Goal: Check status: Check status

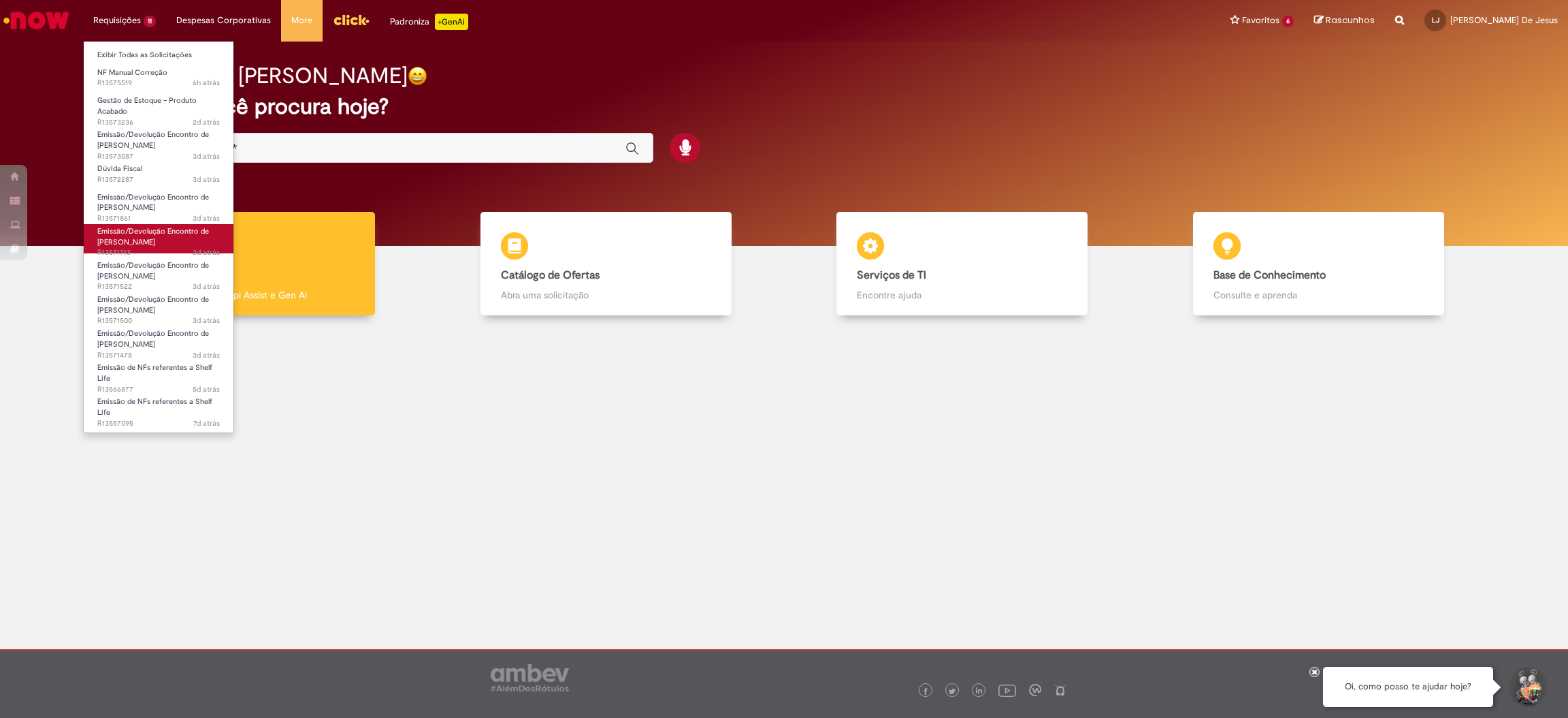
click at [163, 225] on link "Emissão/Devolução Encontro de Contas Fornecedor 3d atrás 3 dias atrás R13571713" at bounding box center [158, 238] width 150 height 29
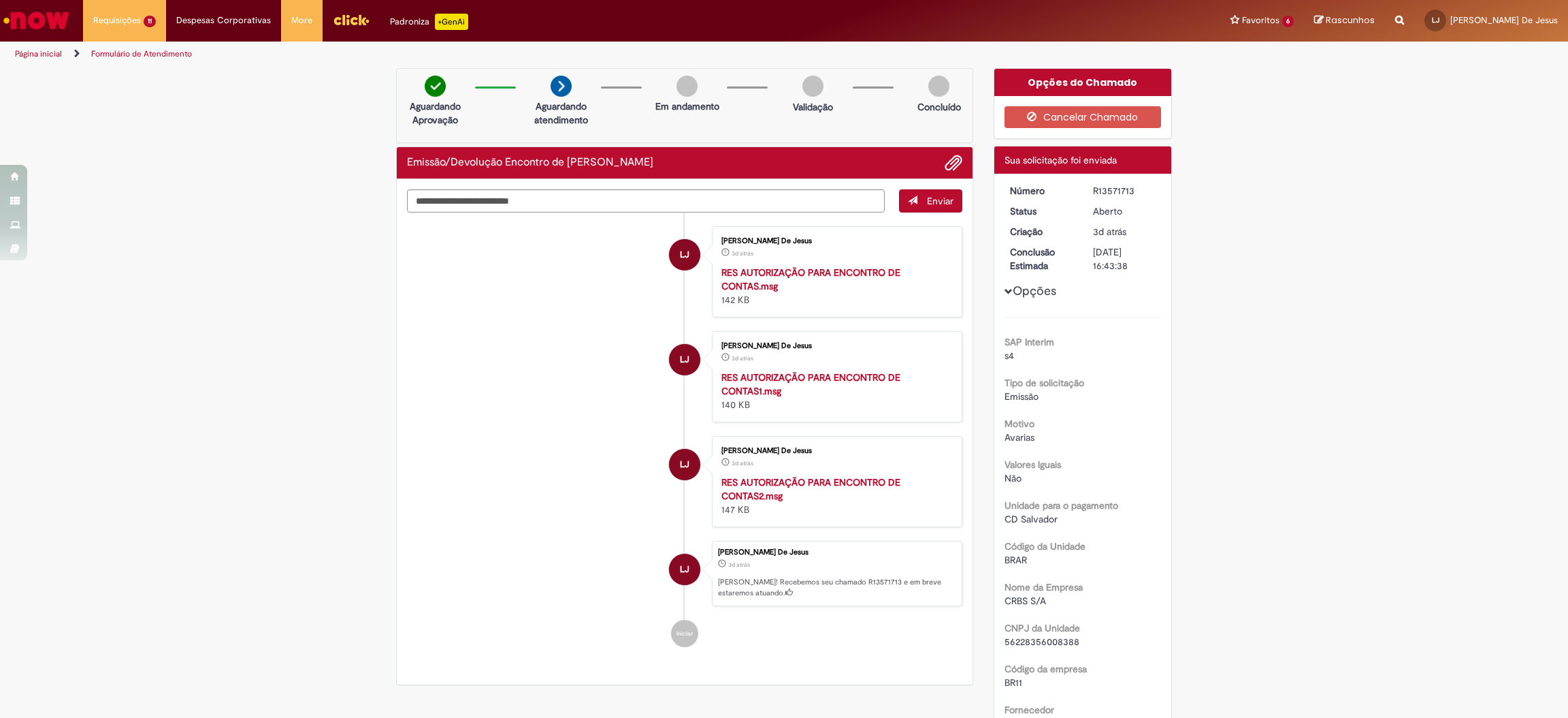
drag, startPoint x: 1124, startPoint y: 187, endPoint x: 1084, endPoint y: 189, distance: 40.0
click at [1084, 189] on dd "R13571713" at bounding box center [1125, 190] width 84 height 14
copy div "R13571713"
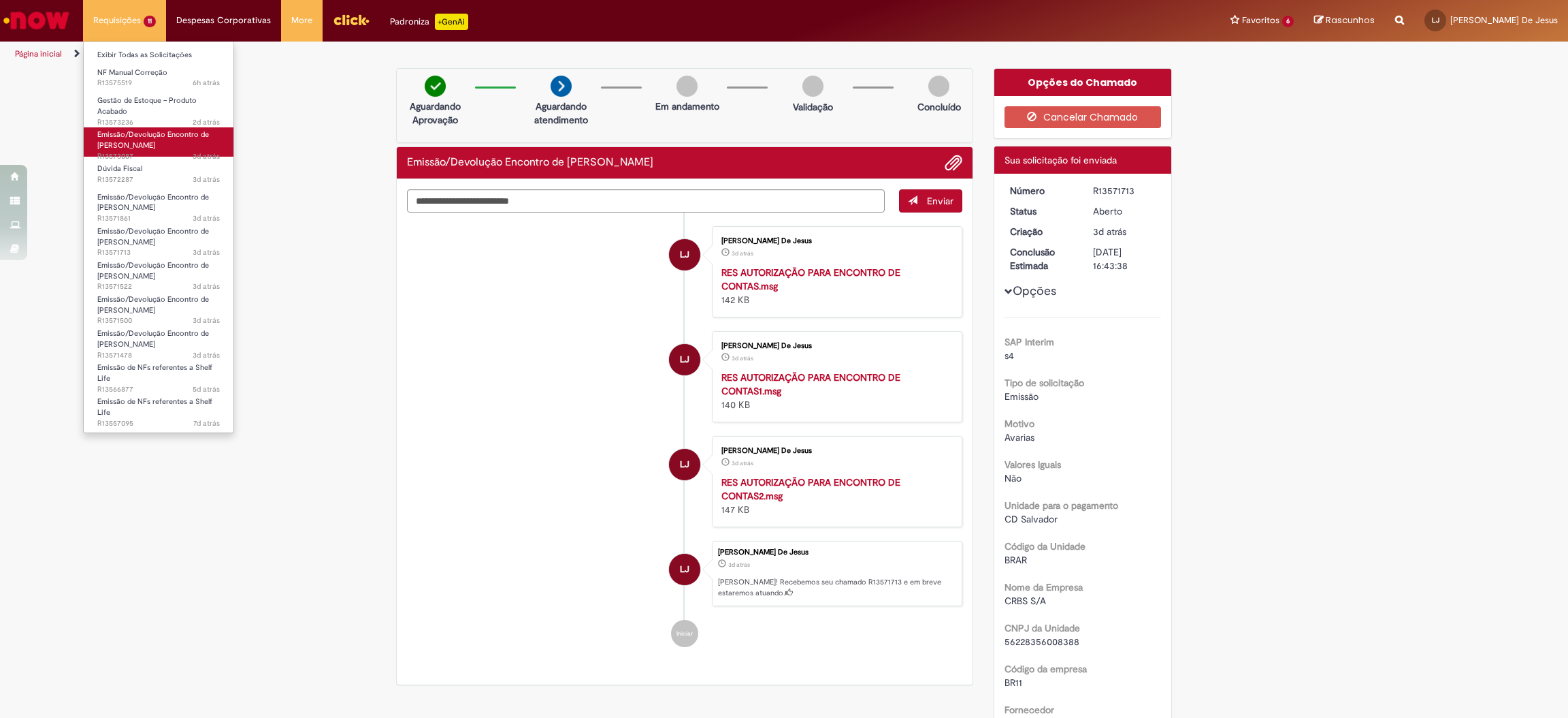
click at [165, 143] on link "Emissão/Devolução Encontro de Contas Fornecedor 3d atrás 3 dias atrás R13573087" at bounding box center [158, 142] width 150 height 29
click at [117, 131] on span "Emissão/Devolução Encontro de [PERSON_NAME]" at bounding box center [153, 140] width 112 height 21
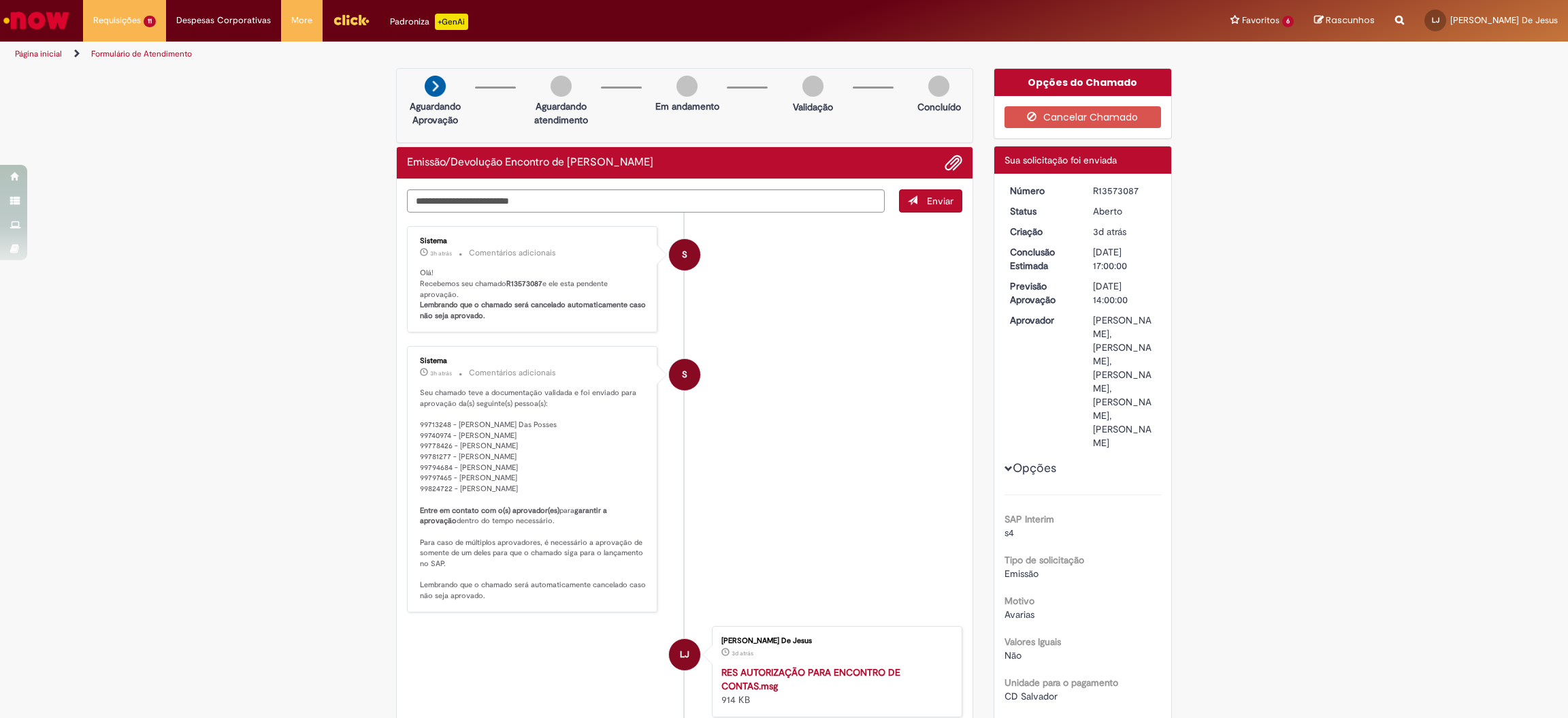
drag, startPoint x: 1134, startPoint y: 189, endPoint x: 1088, endPoint y: 186, distance: 46.1
click at [1093, 186] on div "R13573087" at bounding box center [1125, 190] width 63 height 14
copy div "R13573087"
drag, startPoint x: 1371, startPoint y: 113, endPoint x: 1399, endPoint y: 91, distance: 35.6
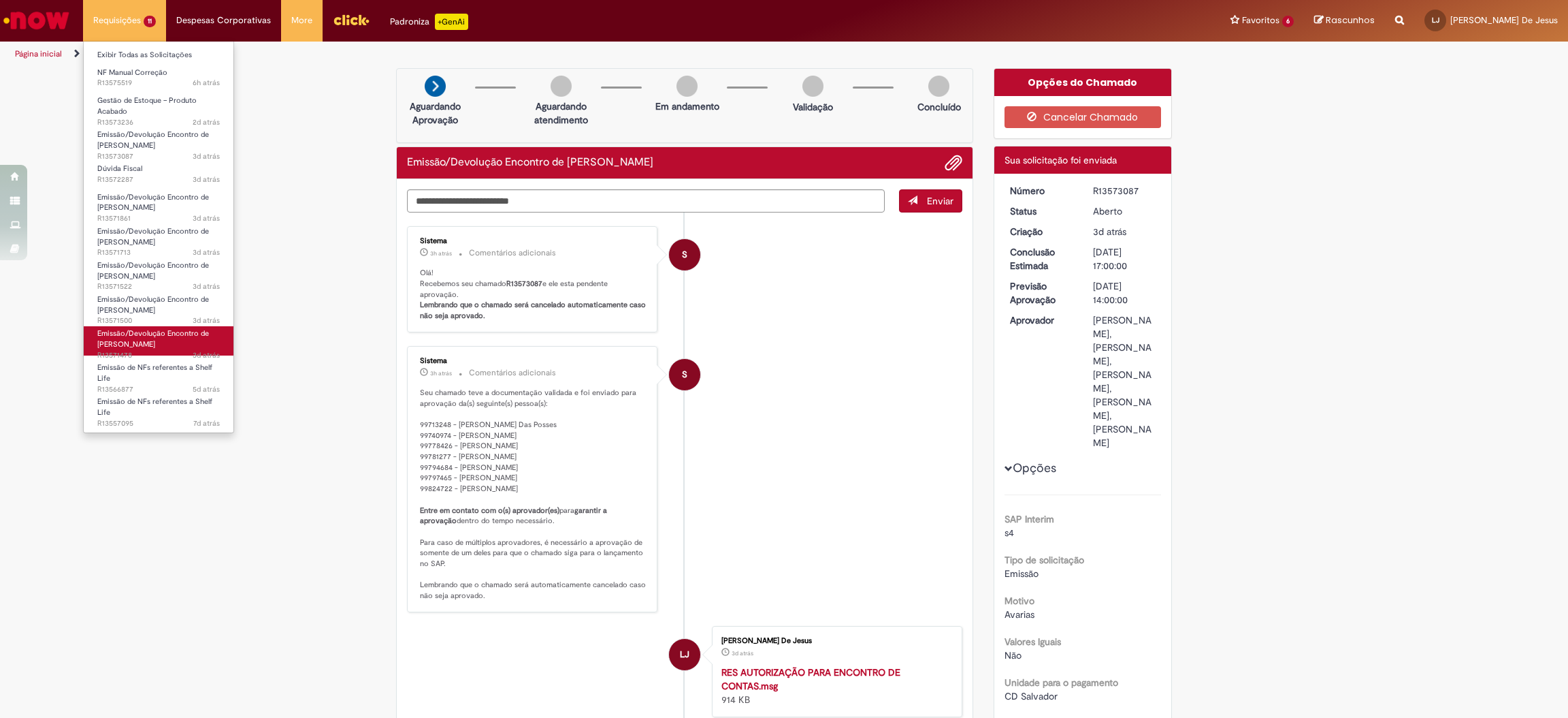
click at [160, 340] on span "Emissão/Devolução Encontro de [PERSON_NAME]" at bounding box center [153, 338] width 112 height 21
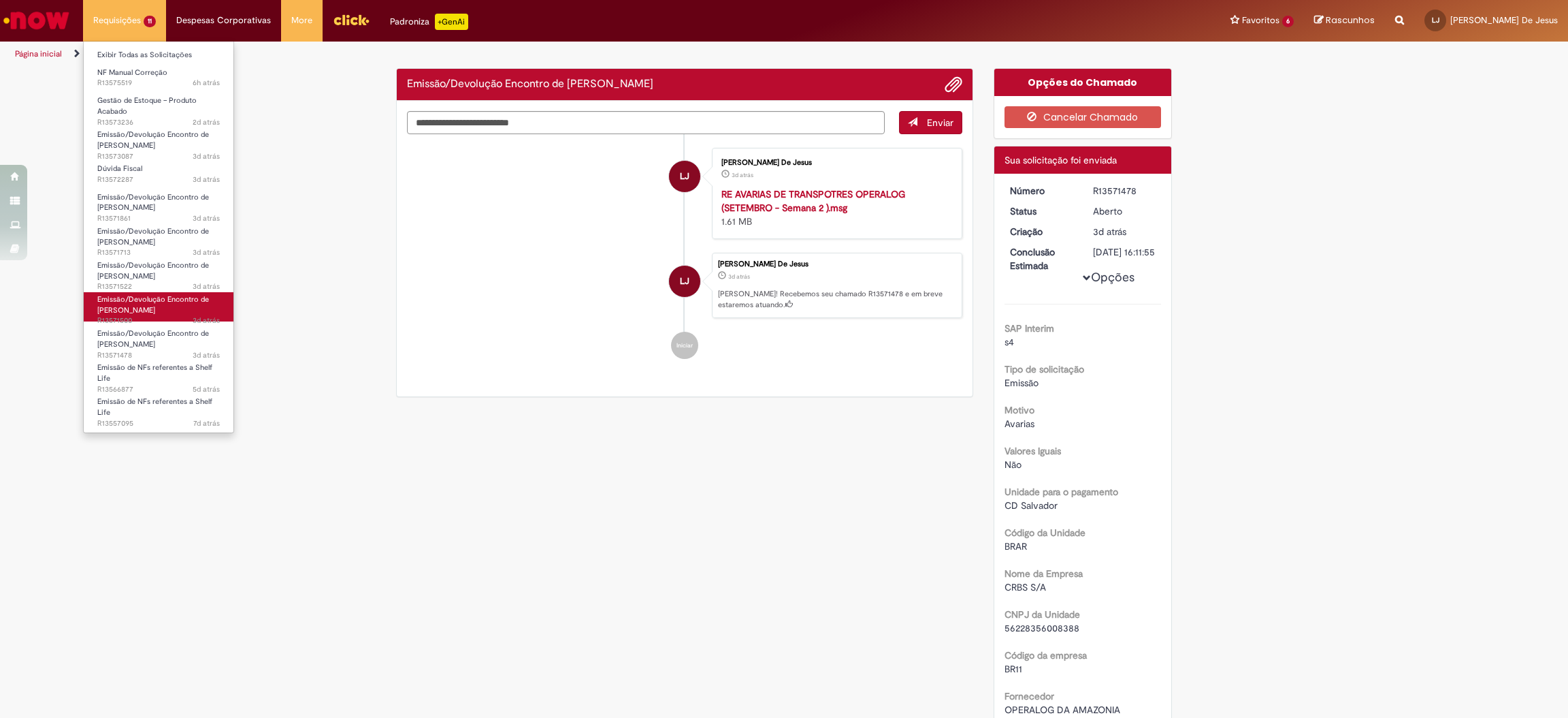
click at [135, 309] on span "Emissão/Devolução Encontro de [PERSON_NAME]" at bounding box center [153, 304] width 112 height 21
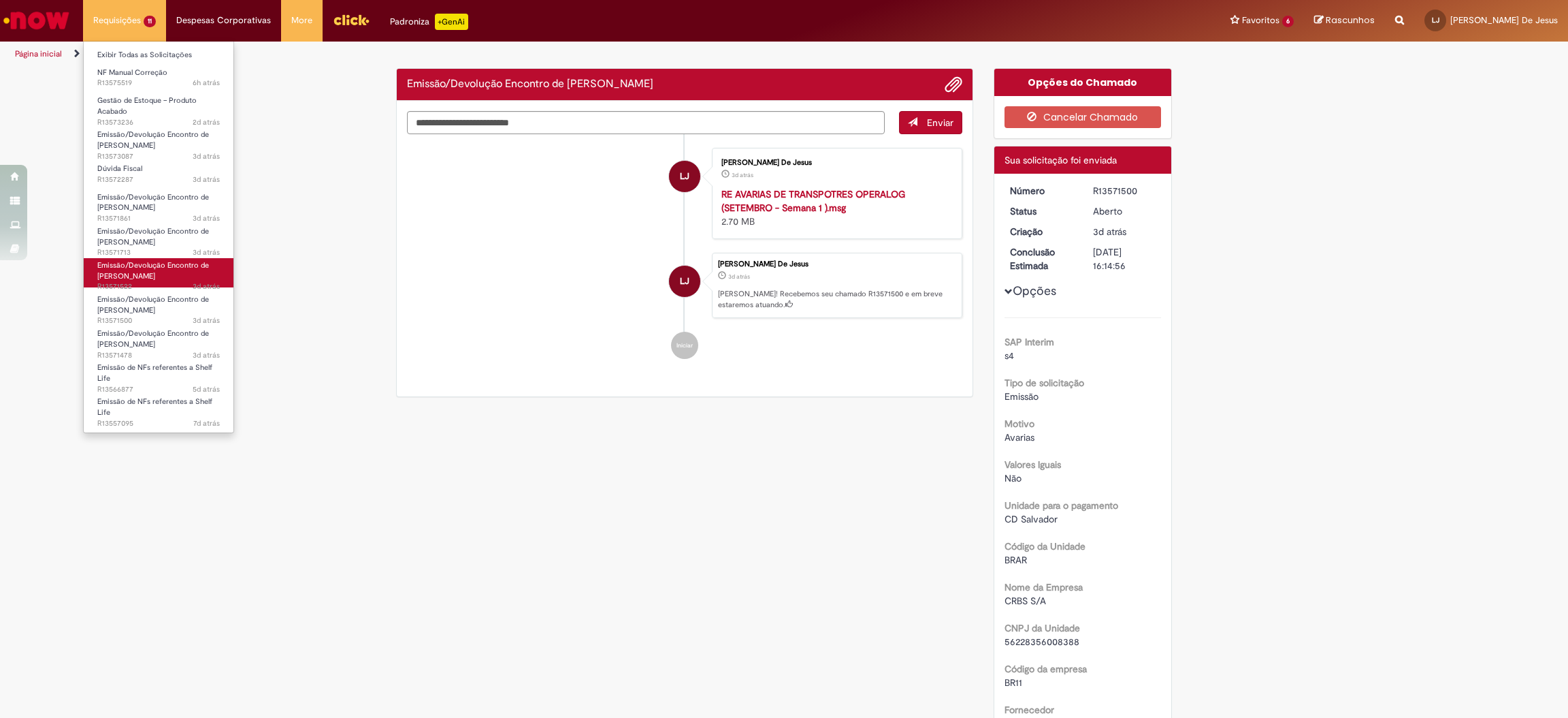
click at [134, 283] on span "3d atrás 3 dias atrás R13571522" at bounding box center [158, 287] width 122 height 11
click at [137, 241] on span "Emissão/Devolução Encontro de [PERSON_NAME]" at bounding box center [153, 236] width 112 height 21
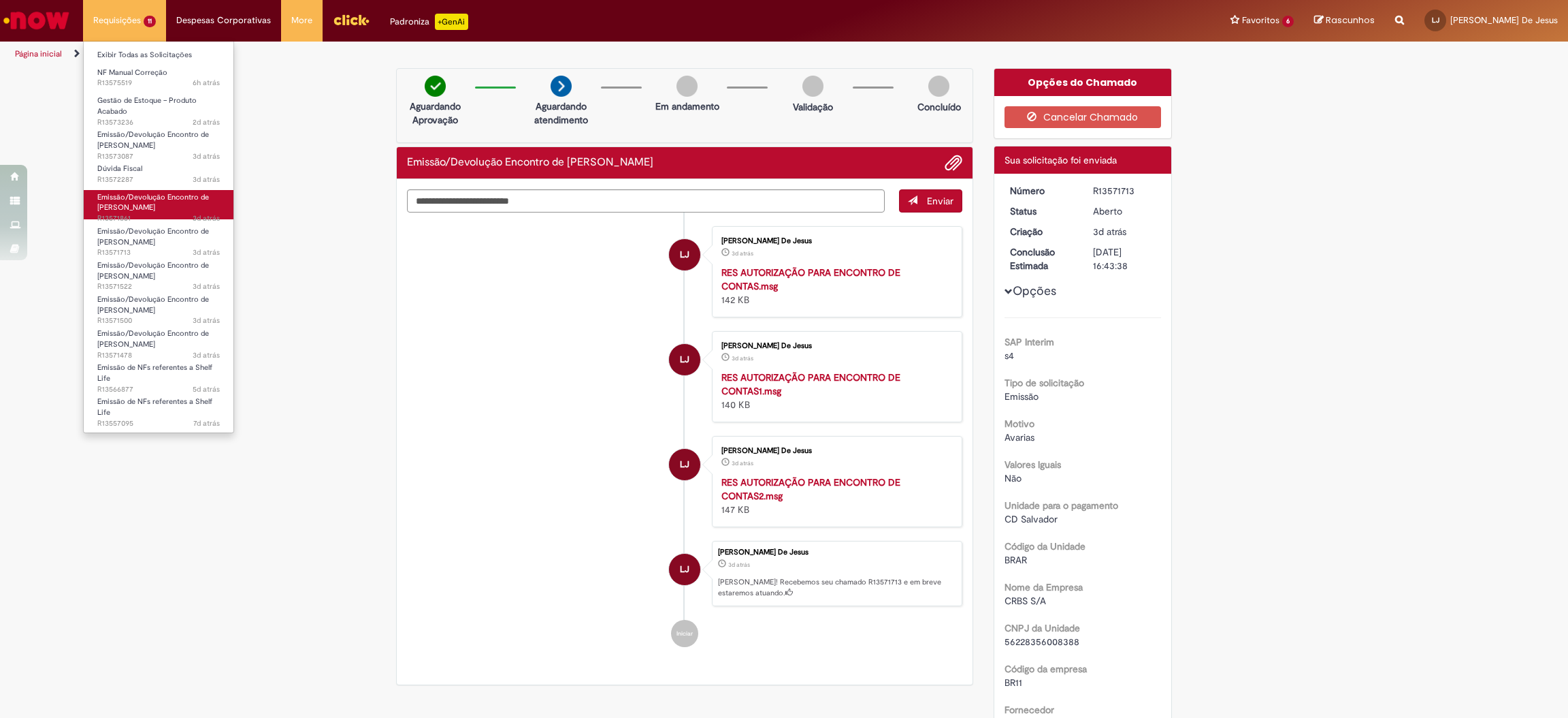
click at [140, 208] on span "Emissão/Devolução Encontro de [PERSON_NAME]" at bounding box center [153, 202] width 112 height 21
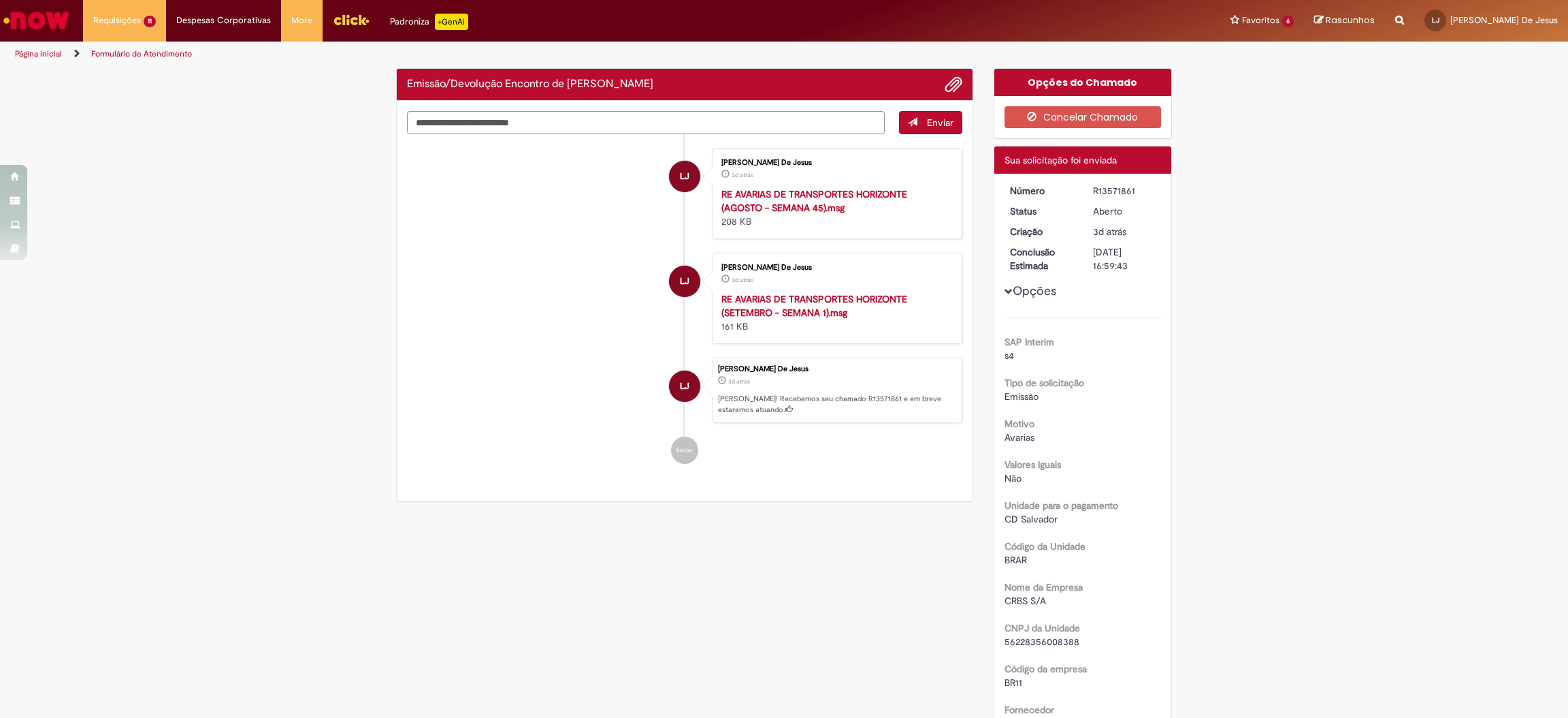
drag, startPoint x: 1134, startPoint y: 188, endPoint x: 1077, endPoint y: 192, distance: 57.1
click at [1083, 192] on dd "R13571861" at bounding box center [1125, 190] width 84 height 14
copy div "R13571861"
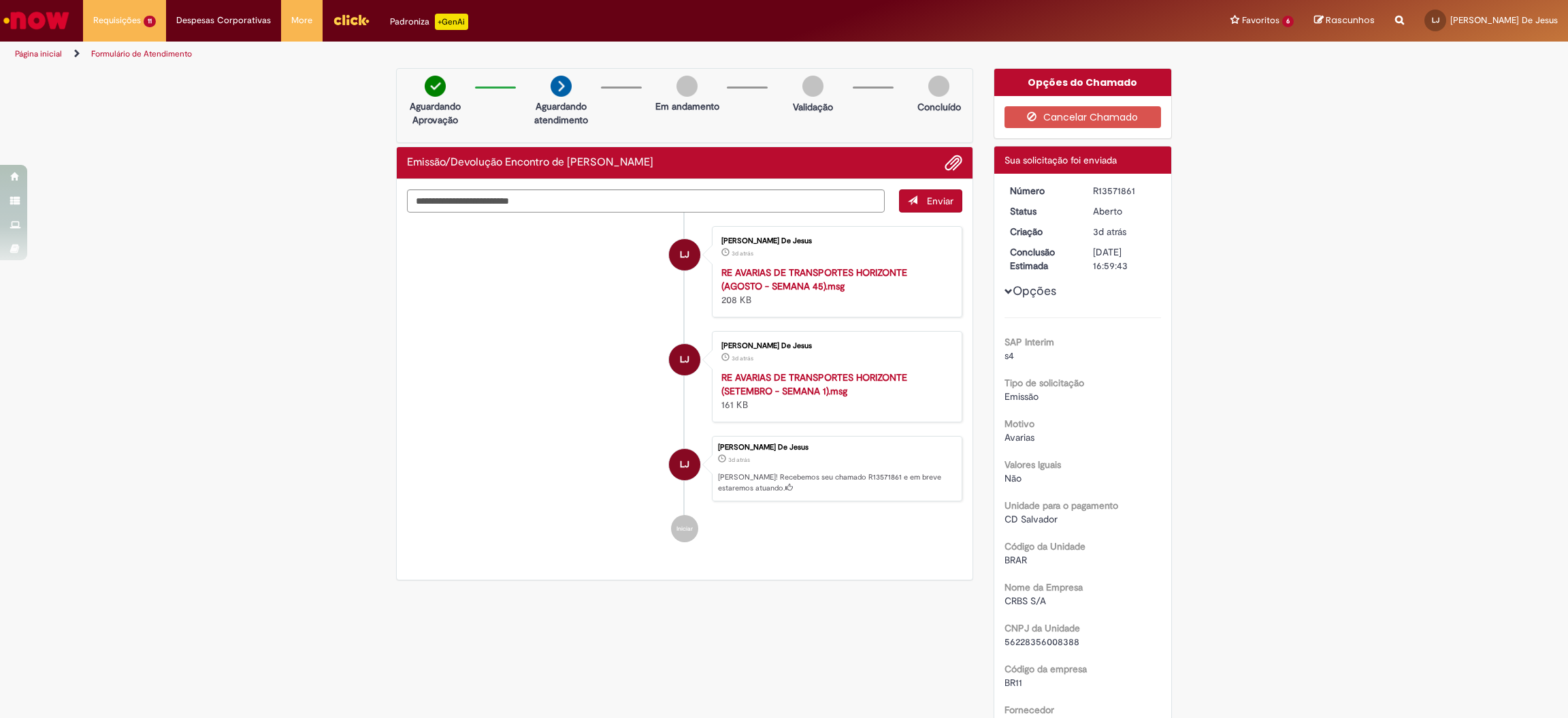
click at [849, 116] on div "Aguardando Aprovação Aguardando atendimento Em andamento Validação Concluído" at bounding box center [684, 105] width 577 height 75
drag, startPoint x: 849, startPoint y: 116, endPoint x: 804, endPoint y: 166, distance: 67.3
click at [804, 166] on div "Verificar Código de Barras Aguardando Aprovação Aguardando atendimento Em andam…" at bounding box center [684, 327] width 598 height 518
click at [487, 280] on li "LJ [PERSON_NAME] De Jesus 3d atrás 3 dias atrás RE AVARIAS DE TRANSPORTES HORIZ…" at bounding box center [685, 271] width 556 height 91
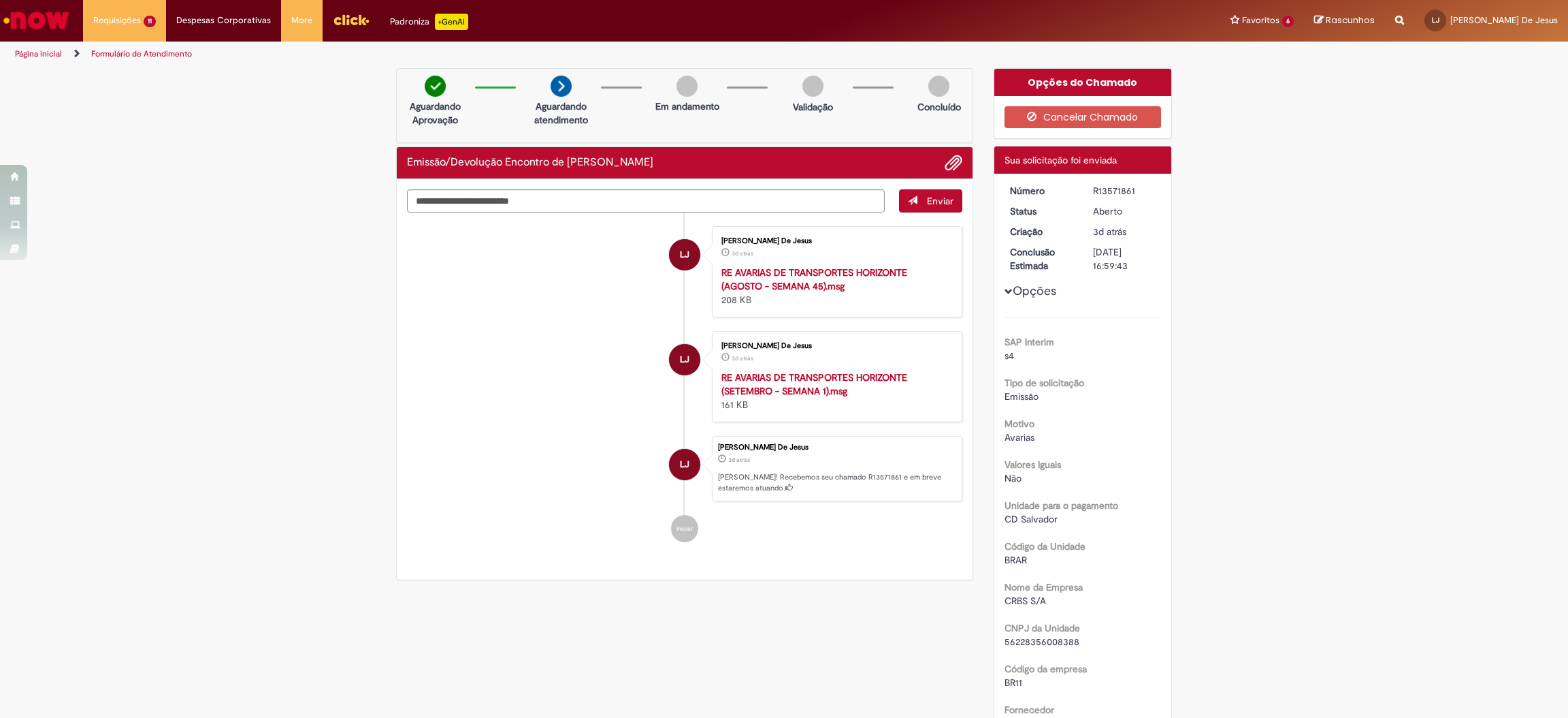
drag, startPoint x: 1126, startPoint y: 190, endPoint x: 1045, endPoint y: 196, distance: 81.2
click at [1045, 184] on dl "Número R13571861 Status [GEOGRAPHIC_DATA] Criação 3d atrás 3 dias atrás Conclus…" at bounding box center [1084, 184] width 168 height 0
copy dl "Número R13571861"
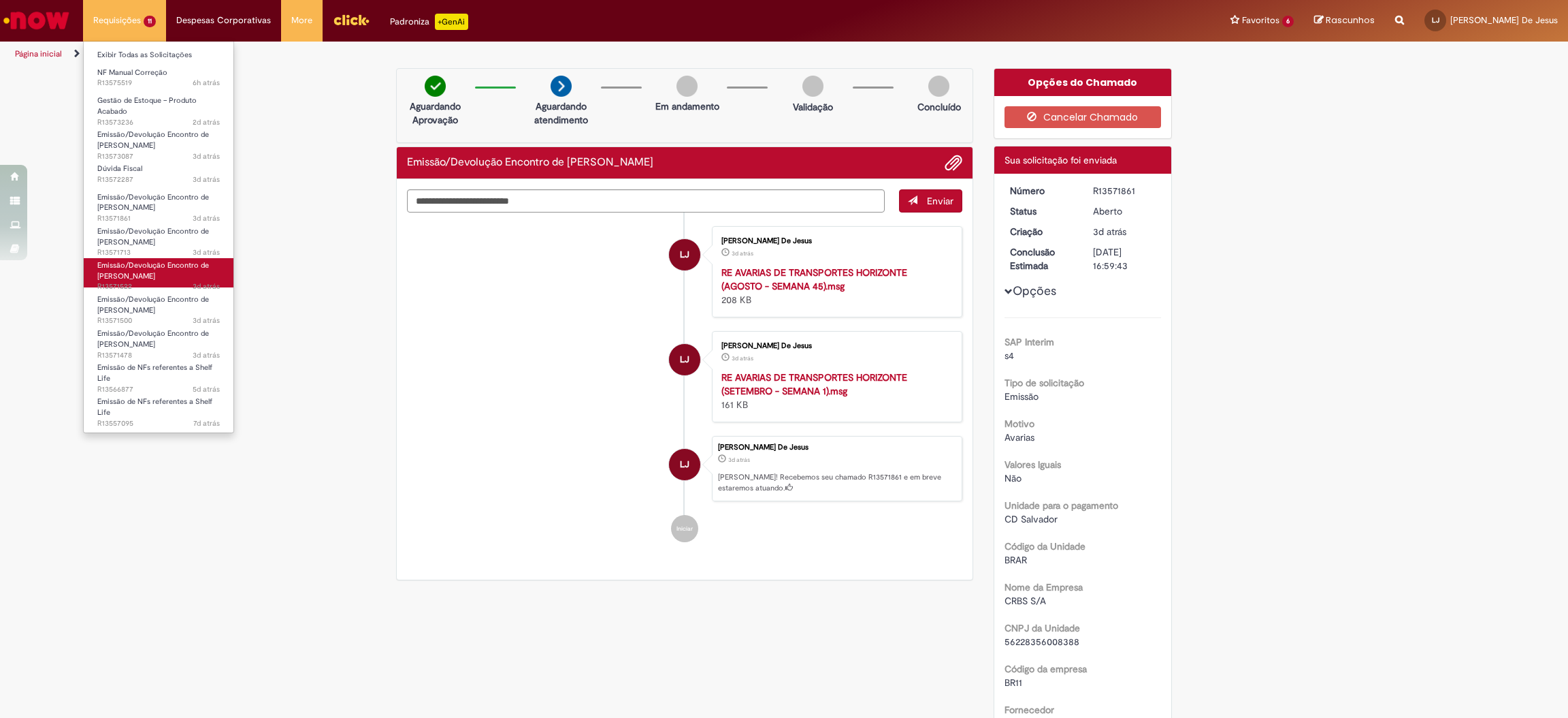
click at [165, 274] on link "Emissão/Devolução Encontro de Contas Fornecedor 3d atrás 3 dias atrás R13571522" at bounding box center [158, 272] width 150 height 29
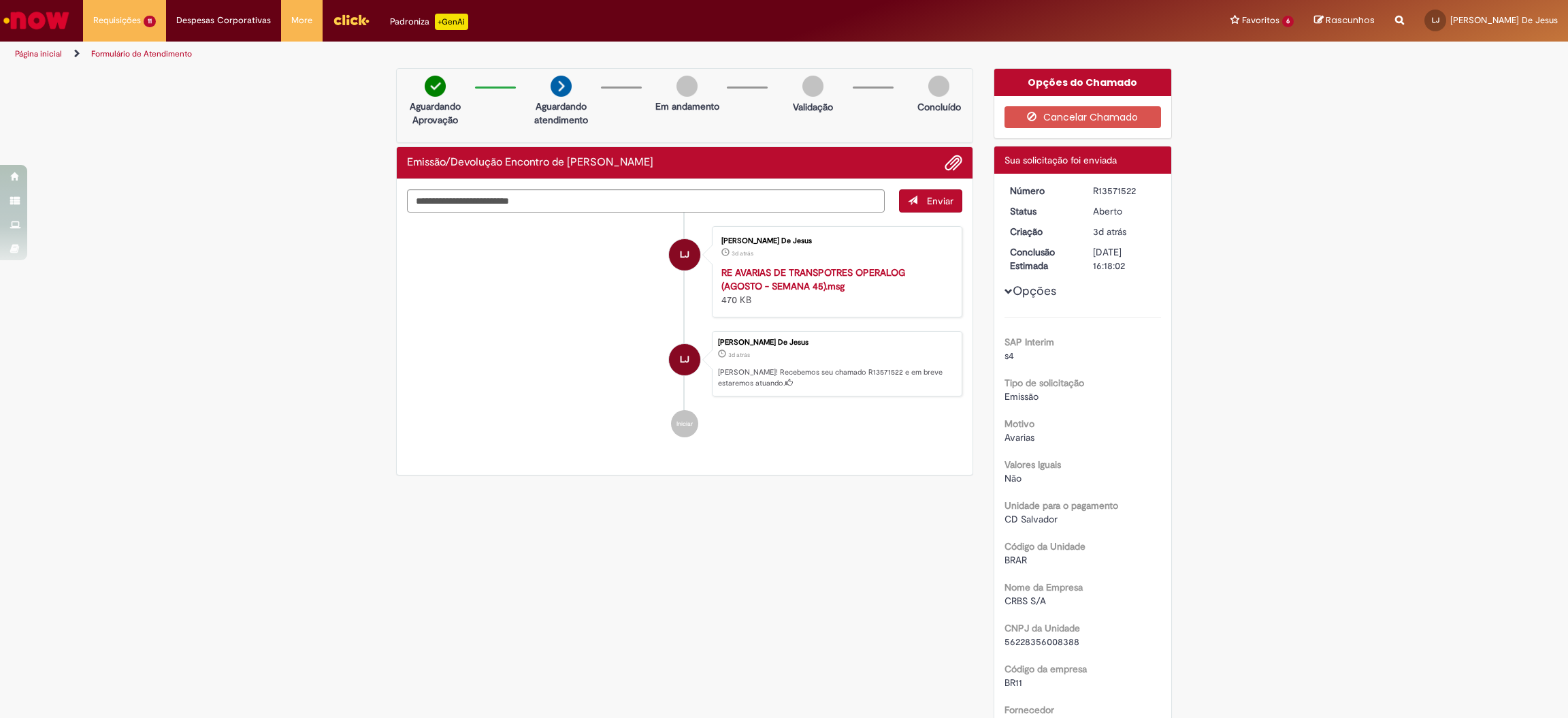
drag, startPoint x: 1131, startPoint y: 183, endPoint x: 1084, endPoint y: 195, distance: 48.5
click at [1084, 195] on dd "R13571522" at bounding box center [1125, 190] width 84 height 14
drag, startPoint x: 1072, startPoint y: 186, endPoint x: 1142, endPoint y: 192, distance: 70.3
click at [1142, 184] on dl "Número R13571522 Status [GEOGRAPHIC_DATA] Criação 3d atrás 3 dias atrás Conclus…" at bounding box center [1084, 184] width 168 height 0
copy dl "Número R13571522"
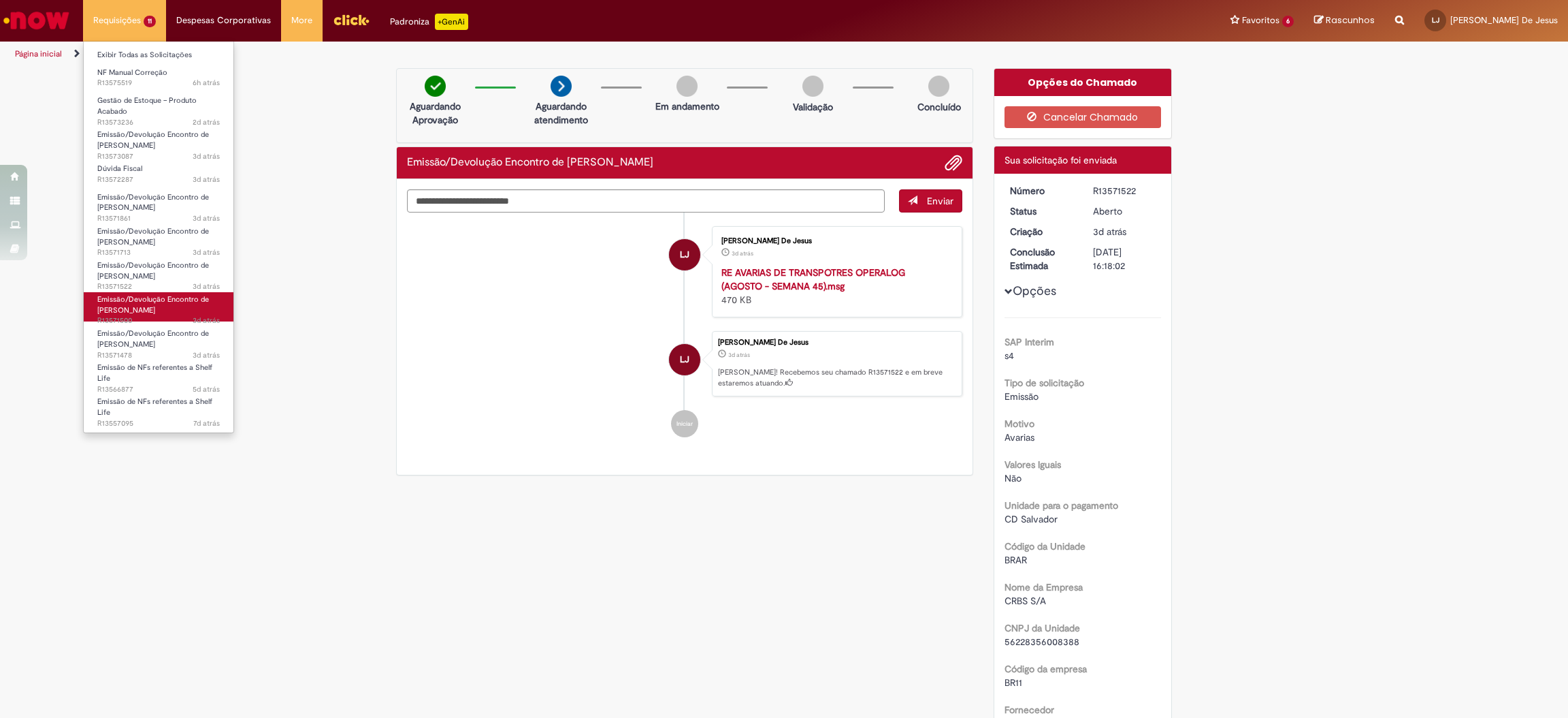
click at [166, 306] on link "Emissão/Devolução Encontro de Contas Fornecedor 3d atrás 3 dias atrás R13571500" at bounding box center [158, 306] width 150 height 29
click at [162, 306] on link "Emissão/Devolução Encontro de Contas Fornecedor 3d atrás 3 dias atrás R13571500" at bounding box center [158, 306] width 150 height 29
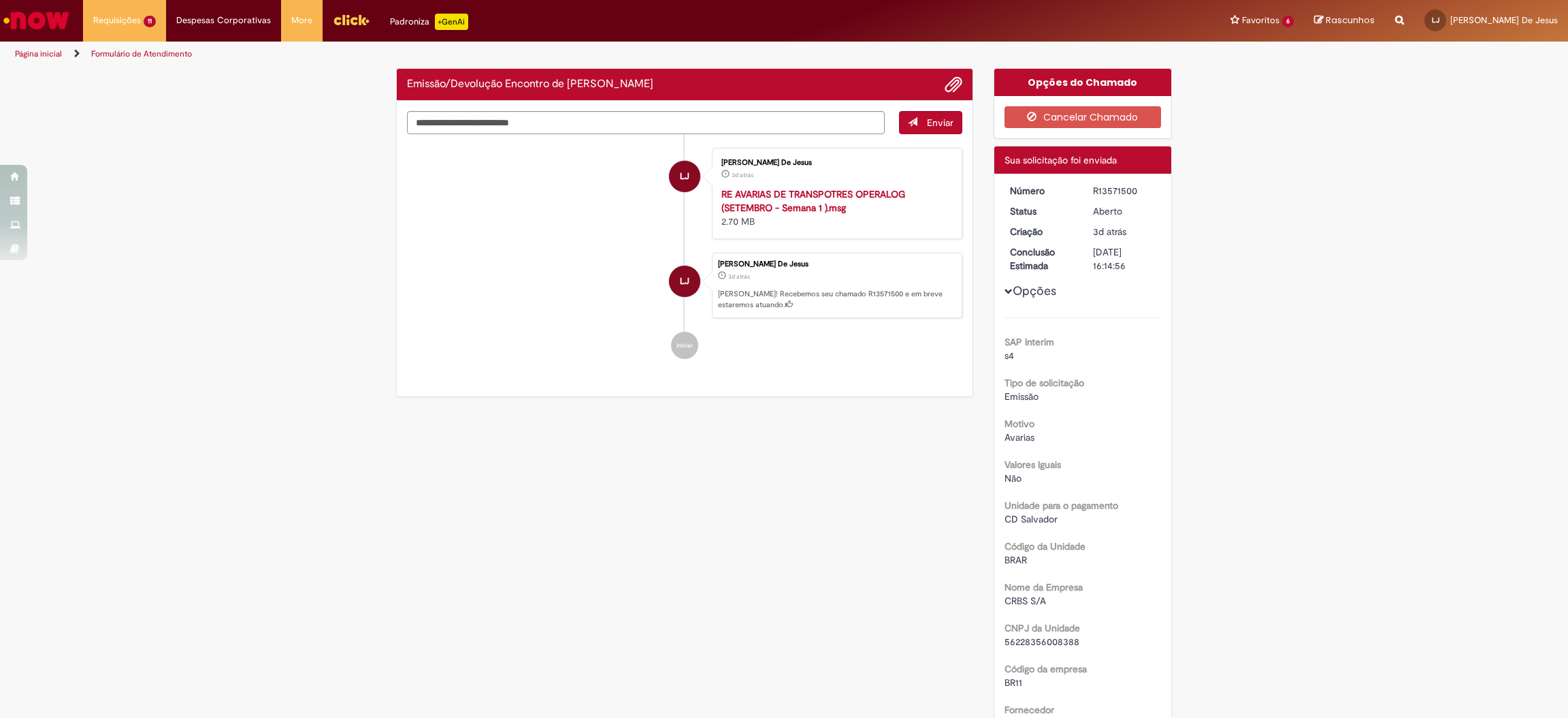
drag, startPoint x: 1131, startPoint y: 184, endPoint x: 1084, endPoint y: 186, distance: 47.0
click at [1084, 186] on dd "R13571500" at bounding box center [1125, 190] width 84 height 14
copy div "R13571500"
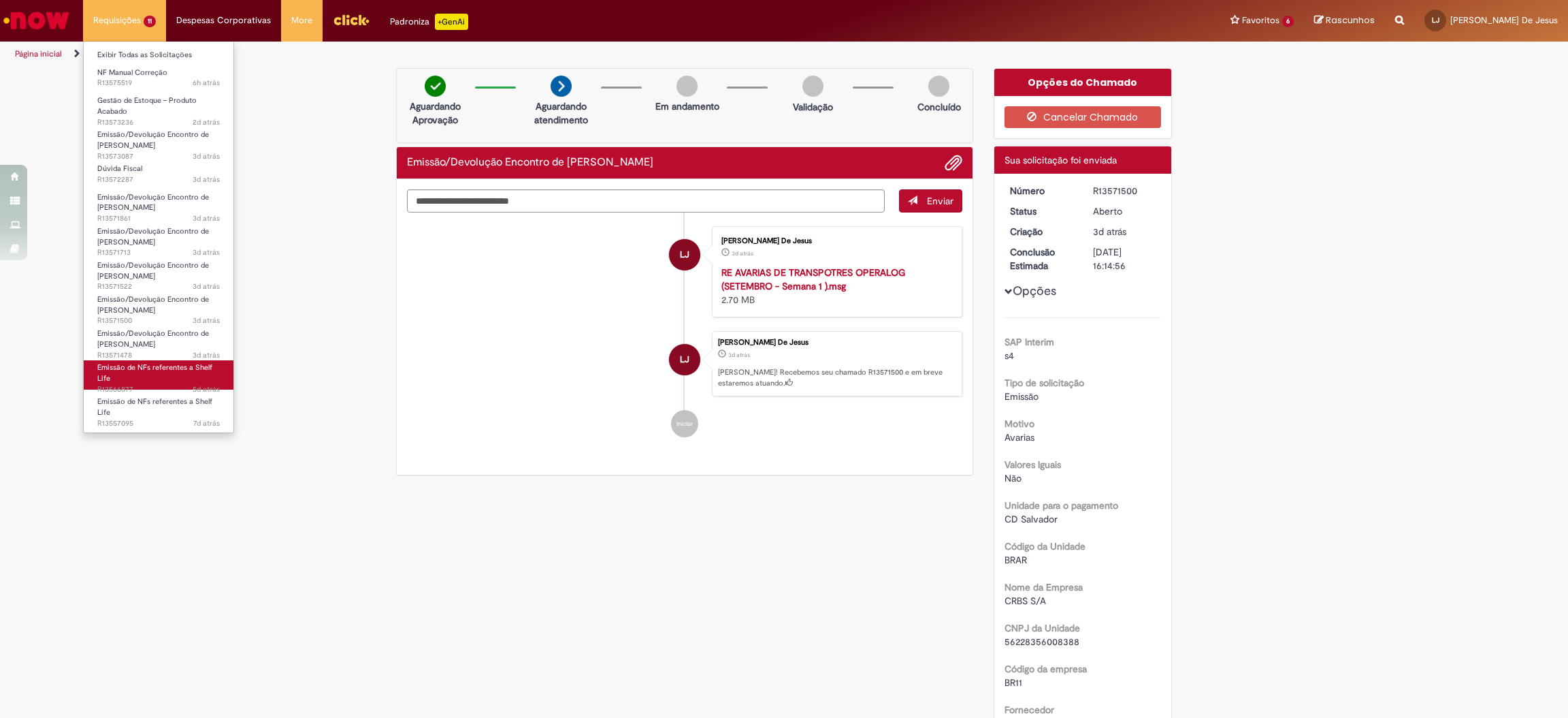
click at [150, 369] on span "Emissão de NFs referentes a Shelf Life" at bounding box center [154, 372] width 115 height 21
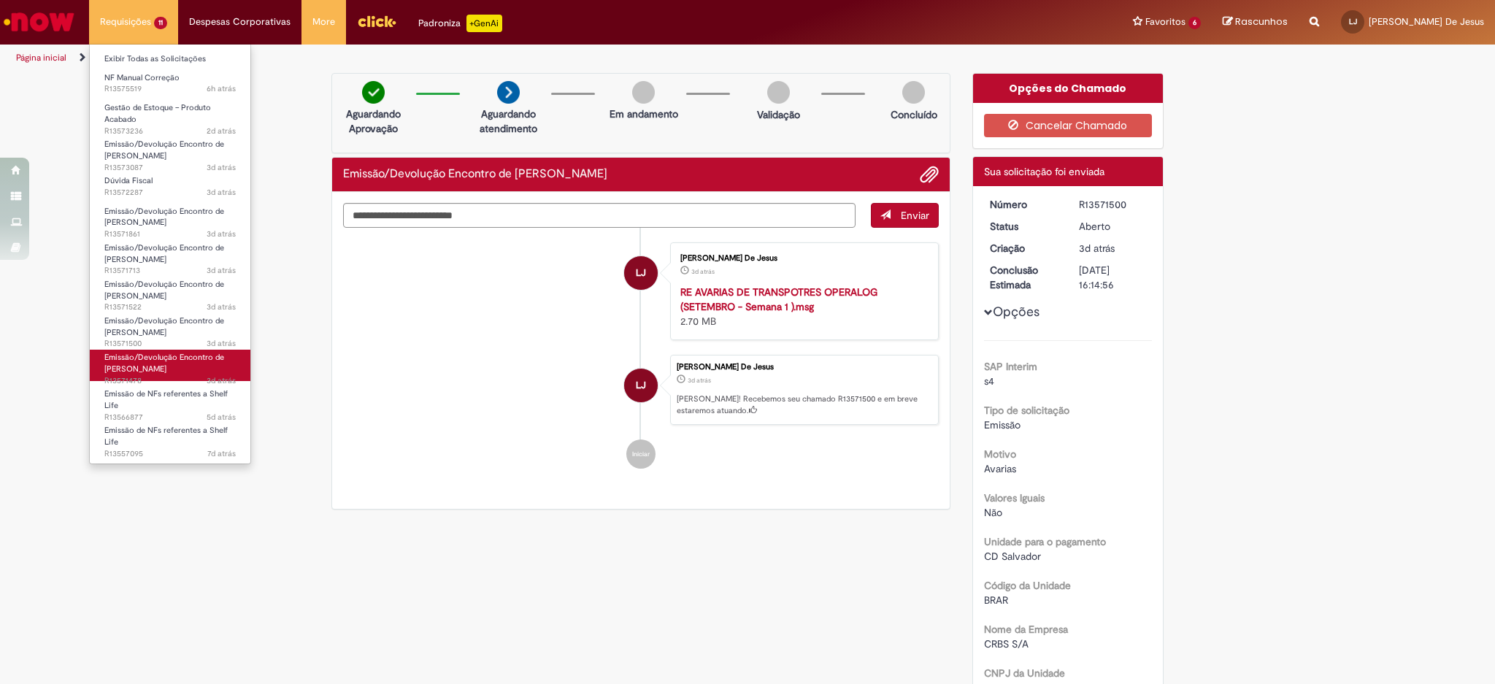
click at [165, 367] on span "Emissão/Devolução Encontro de [PERSON_NAME]" at bounding box center [164, 363] width 120 height 23
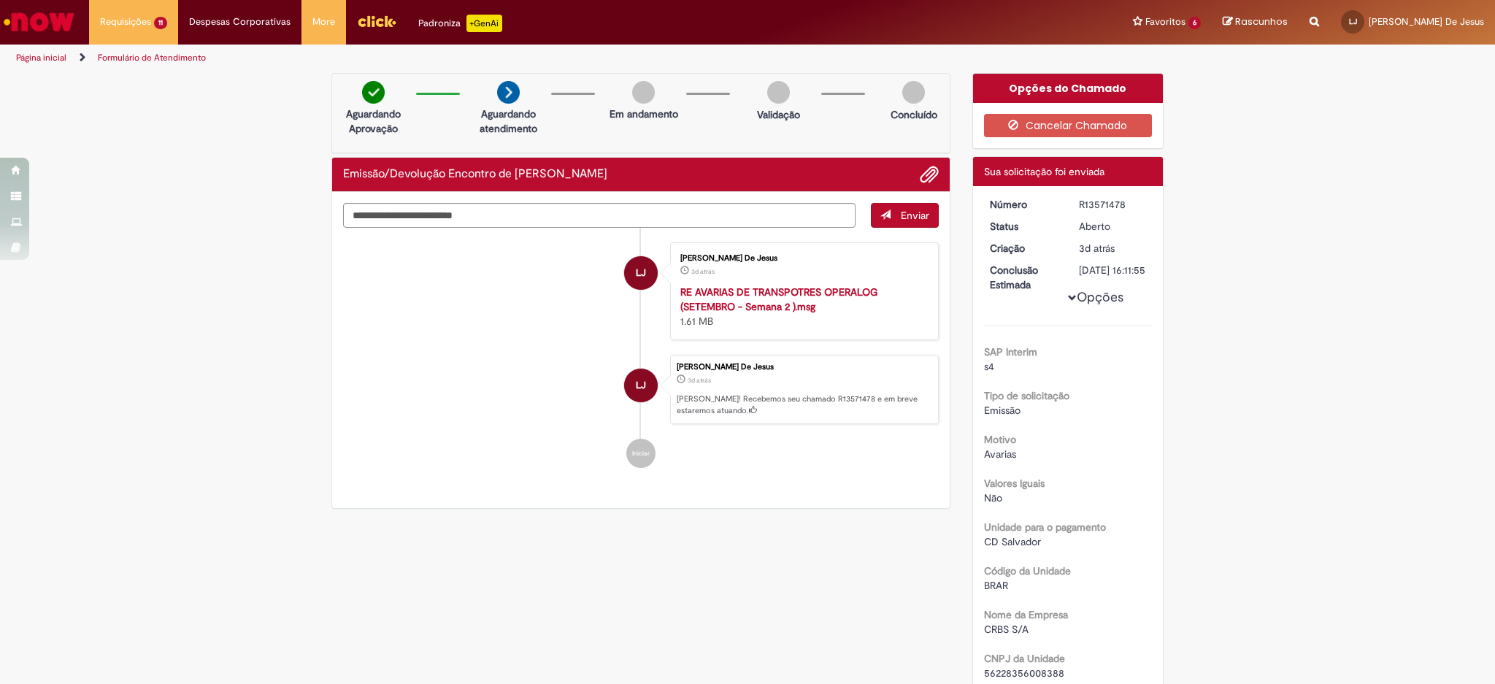
drag, startPoint x: 1129, startPoint y: 197, endPoint x: 1045, endPoint y: 206, distance: 84.4
click at [1045, 197] on dl "Número R13571478 Status [GEOGRAPHIC_DATA] Criação 3d atrás 3 dias atrás Conclus…" at bounding box center [1069, 197] width 180 height 0
copy dl "Número R13571478"
